Goal: Information Seeking & Learning: Compare options

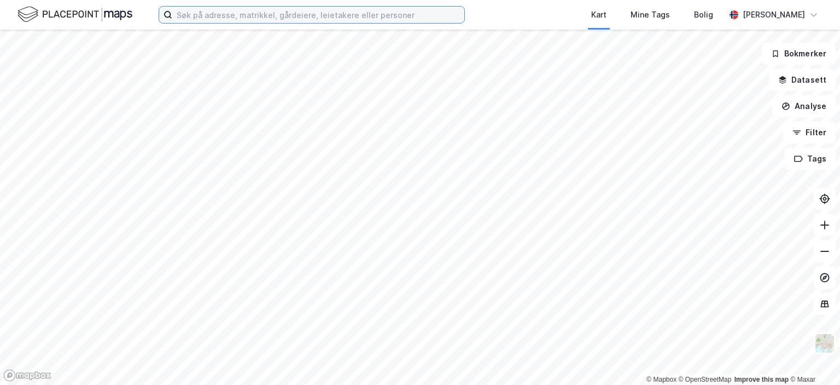
click at [208, 14] on input at bounding box center [318, 15] width 292 height 16
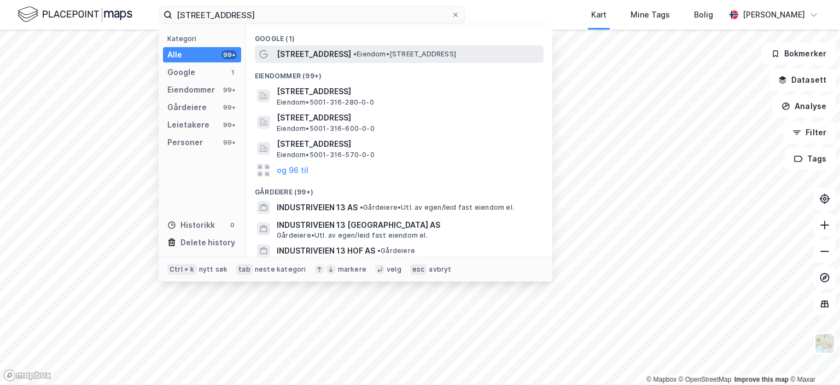
click at [353, 50] on span "•" at bounding box center [354, 54] width 3 height 8
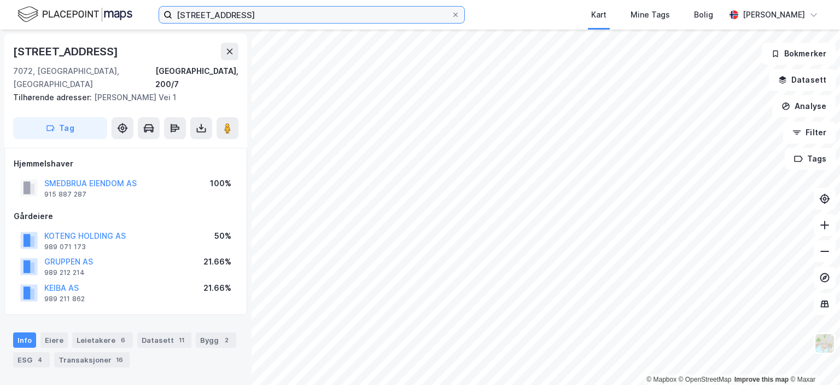
drag, startPoint x: 258, startPoint y: 24, endPoint x: 112, endPoint y: 36, distance: 147.1
click at [125, 40] on div "[STREET_ADDRESS] heimdal Kart Mine Tags Bolig [PERSON_NAME] © Mapbox © OpenStre…" at bounding box center [420, 192] width 840 height 385
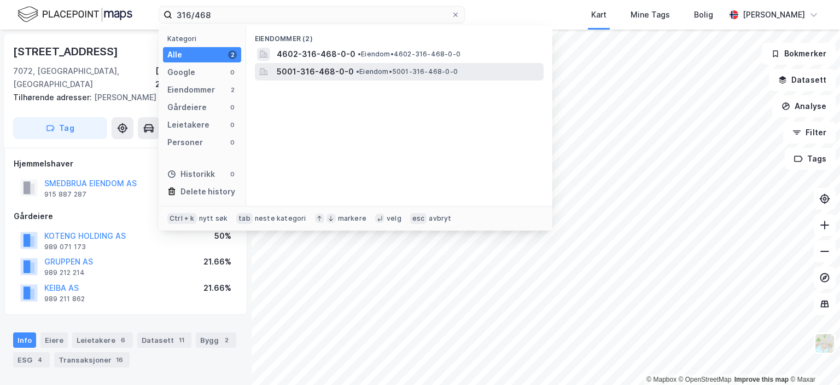
click at [369, 72] on span "• Eiendom • 5001-316-468-0-0" at bounding box center [407, 71] width 102 height 9
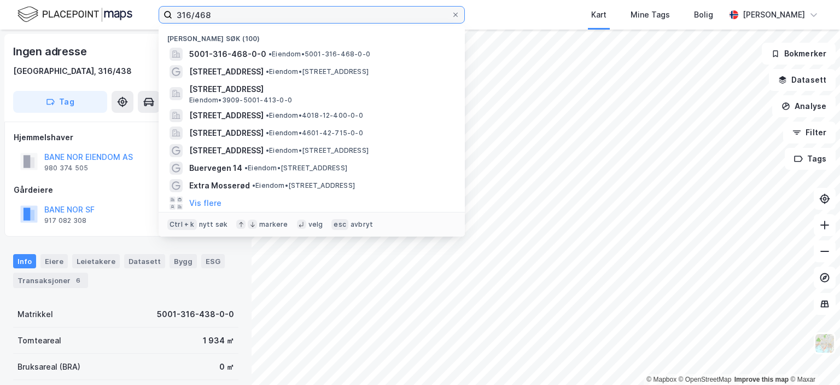
click at [232, 13] on input "316/468" at bounding box center [311, 15] width 279 height 16
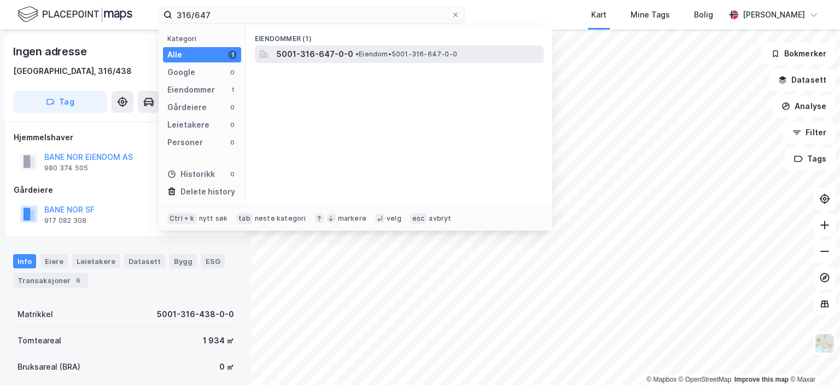
click at [348, 50] on span "5001-316-647-0-0" at bounding box center [315, 54] width 77 height 13
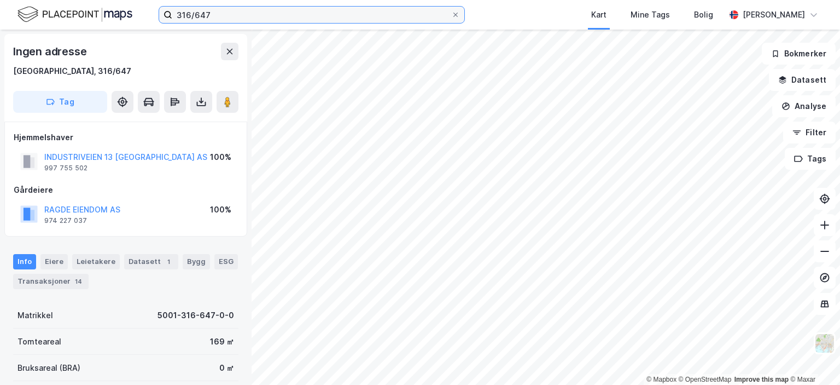
click at [238, 14] on input "316/647" at bounding box center [311, 15] width 279 height 16
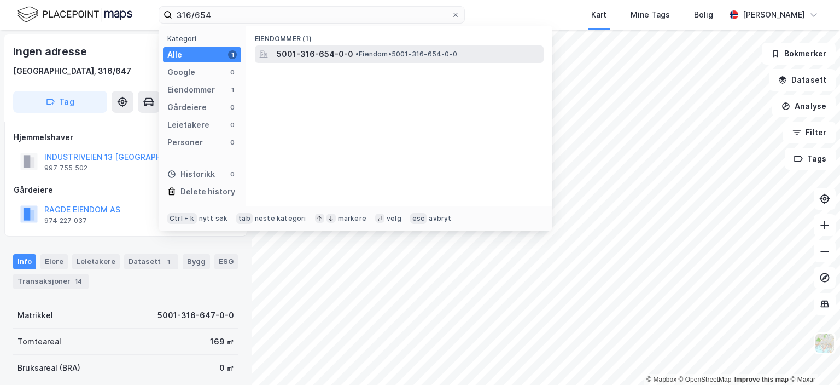
click at [320, 52] on span "5001-316-654-0-0" at bounding box center [315, 54] width 77 height 13
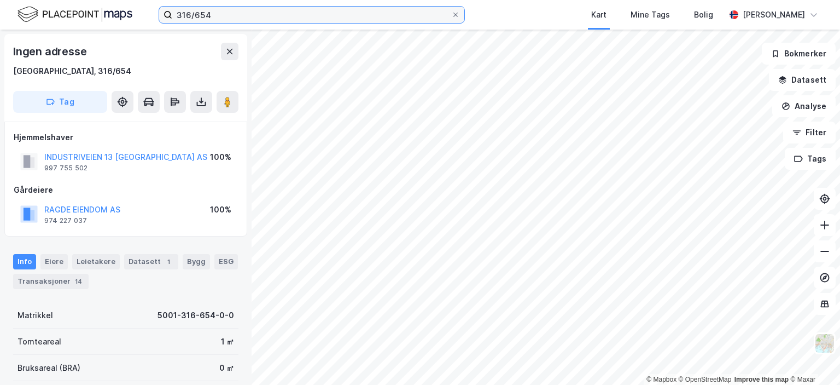
click at [249, 11] on input "316/654" at bounding box center [311, 15] width 279 height 16
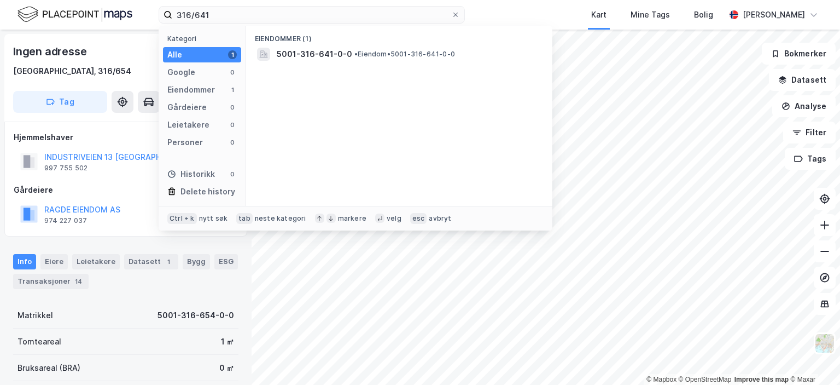
click at [315, 44] on div "Eiendommer (1)" at bounding box center [399, 36] width 306 height 20
click at [314, 53] on span "5001-316-641-0-0" at bounding box center [314, 54] width 75 height 13
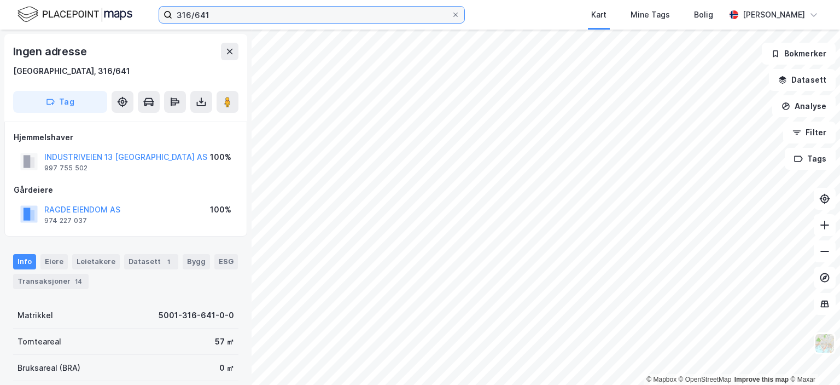
click at [255, 11] on input "316/641" at bounding box center [311, 15] width 279 height 16
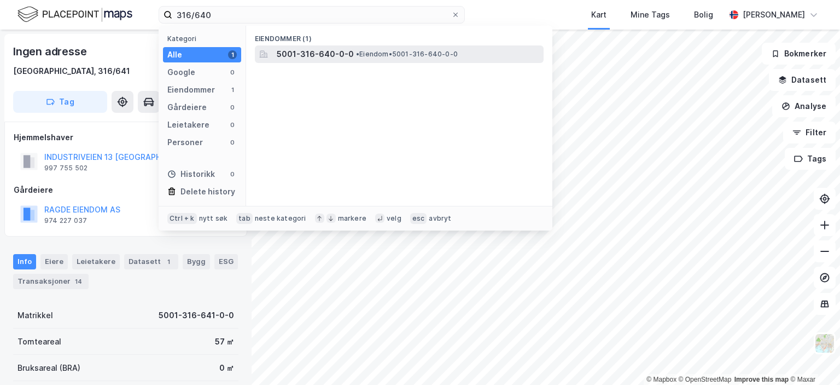
click at [309, 56] on span "5001-316-640-0-0" at bounding box center [315, 54] width 77 height 13
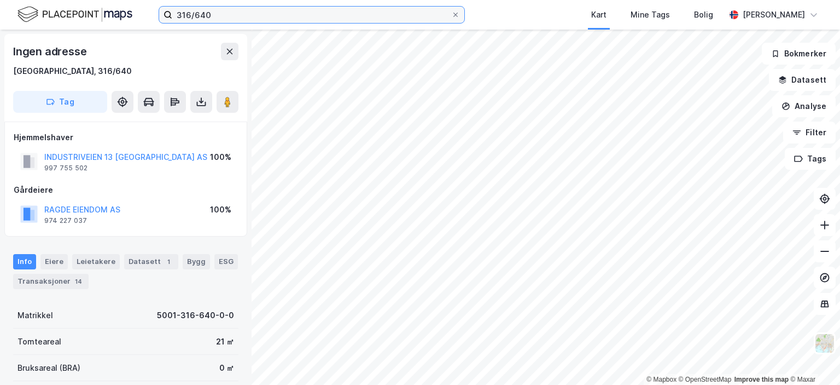
click at [243, 17] on input "316/640" at bounding box center [311, 15] width 279 height 16
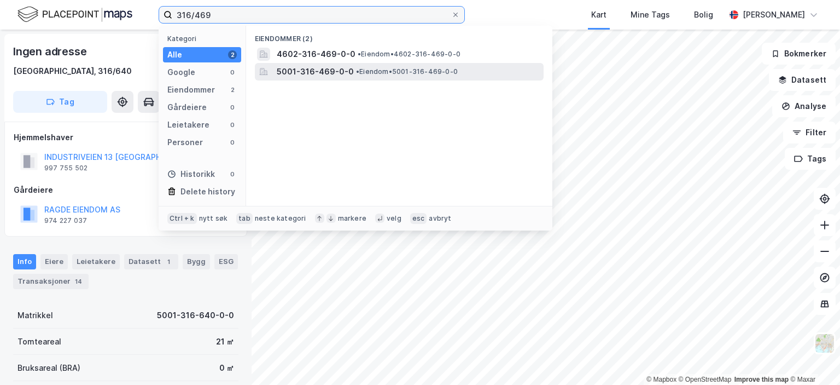
type input "316/469"
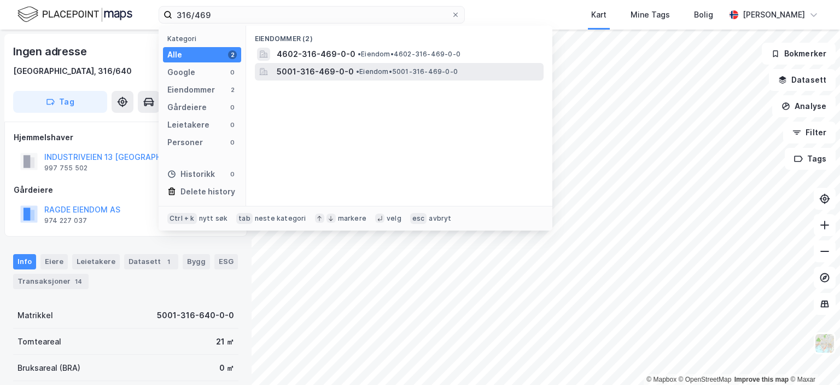
click at [328, 69] on span "5001-316-469-0-0" at bounding box center [315, 71] width 77 height 13
